Goal: Navigation & Orientation: Find specific page/section

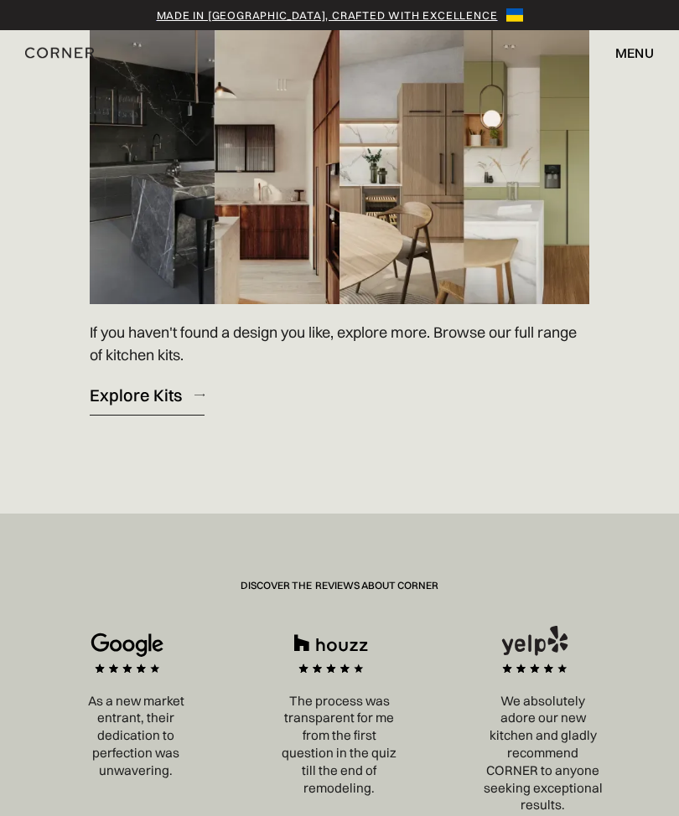
scroll to position [2413, 0]
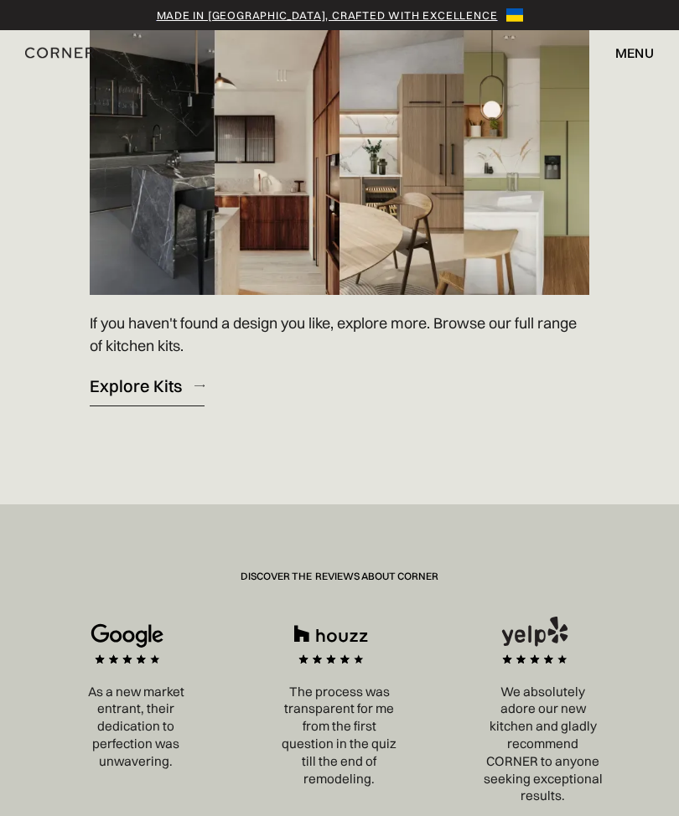
click at [147, 397] on div "Explore Kits" at bounding box center [136, 386] width 92 height 23
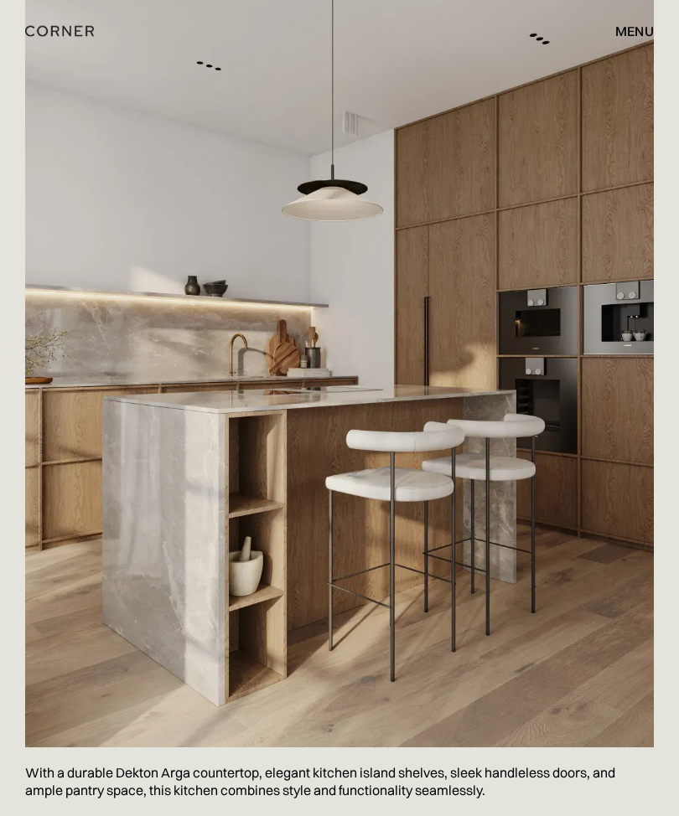
scroll to position [1029, 0]
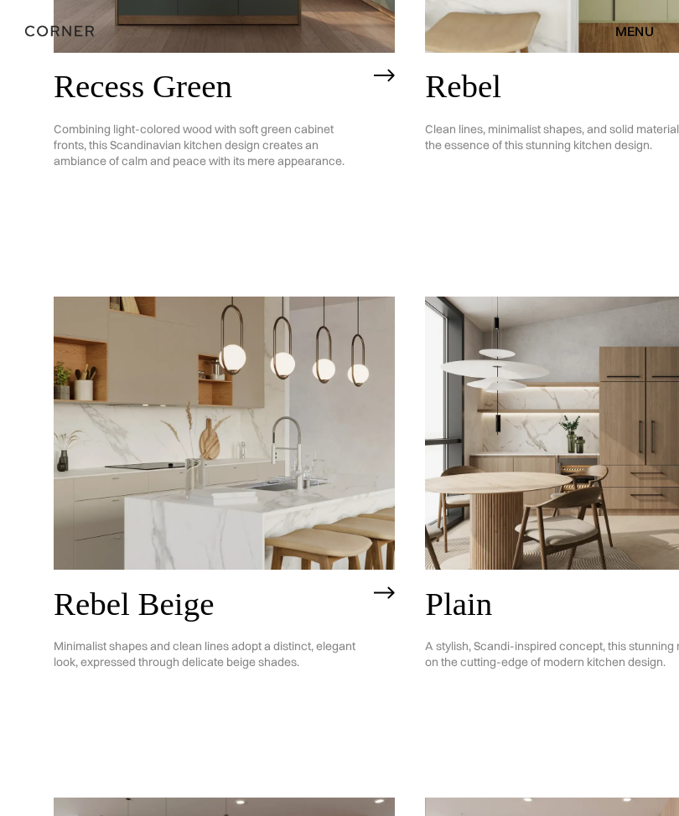
scroll to position [2406, 0]
